Goal: Transaction & Acquisition: Purchase product/service

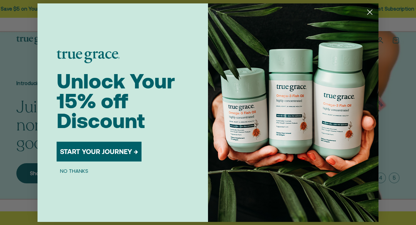
click at [371, 9] on circle "Close dialog" at bounding box center [369, 11] width 11 height 11
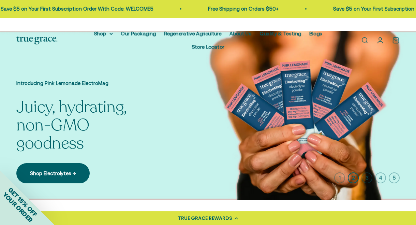
click at [367, 36] on link "Open search" at bounding box center [364, 39] width 7 height 7
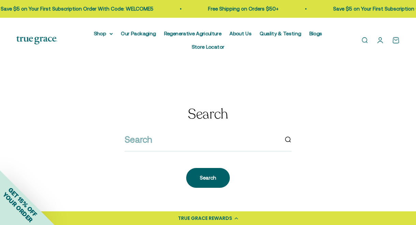
click at [257, 137] on div at bounding box center [207, 141] width 167 height 19
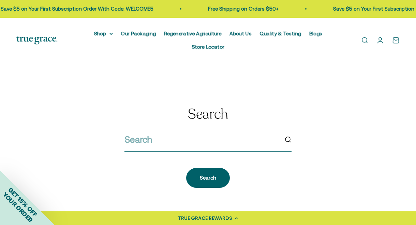
click at [257, 133] on input "search" at bounding box center [201, 139] width 154 height 14
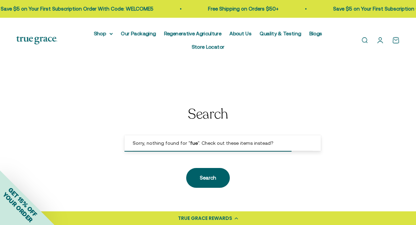
type input "fuel her"
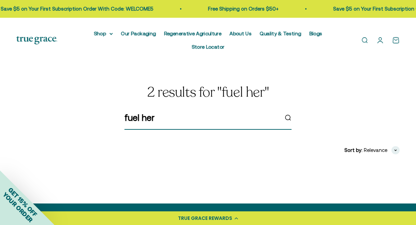
click at [209, 110] on input "fuel her" at bounding box center [201, 117] width 154 height 14
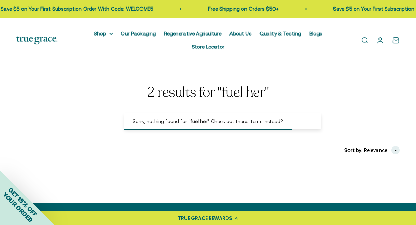
click at [209, 110] on input "fuel her" at bounding box center [201, 117] width 154 height 14
type input "energy"
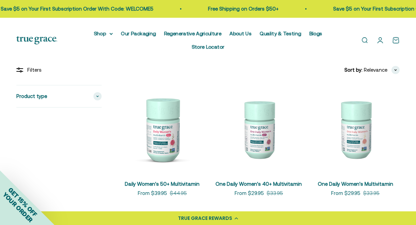
scroll to position [89, 0]
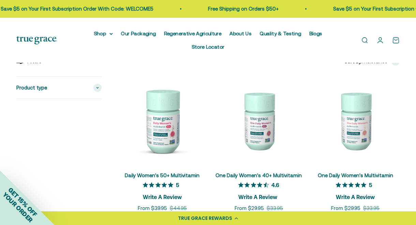
click at [269, 104] on img at bounding box center [258, 120] width 88 height 88
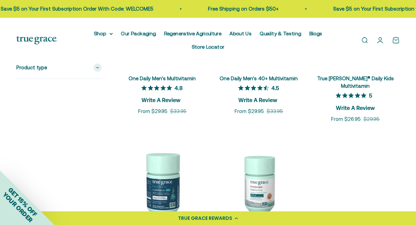
scroll to position [336, 0]
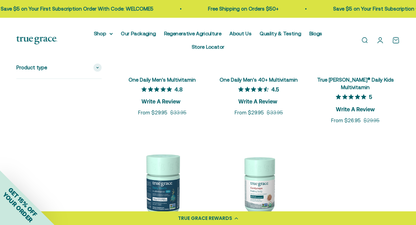
click at [276, 141] on img at bounding box center [258, 185] width 88 height 88
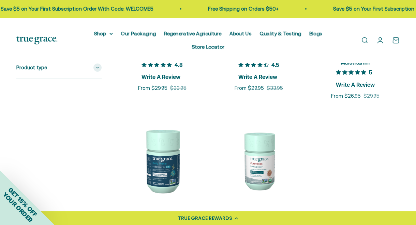
scroll to position [361, 0]
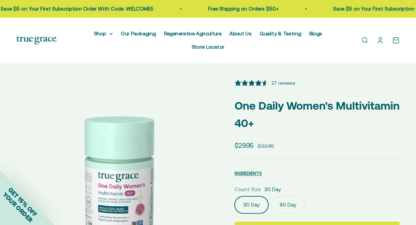
scroll to position [289, 0]
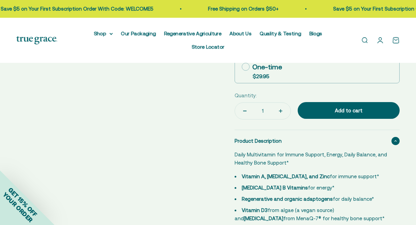
select select "3"
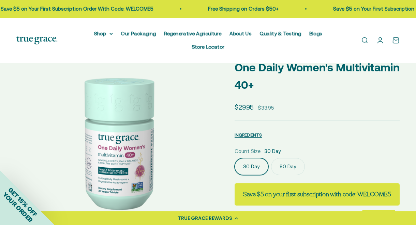
scroll to position [21, 0]
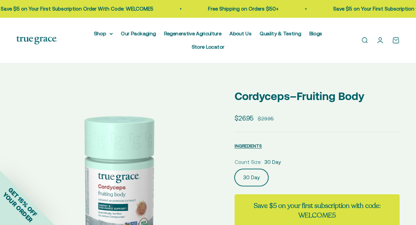
select select "3"
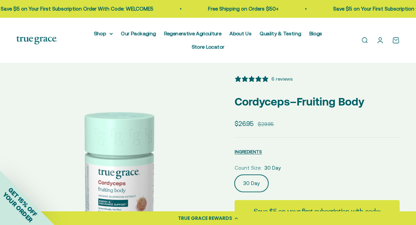
scroll to position [4, 0]
